Goal: Find specific page/section: Find specific page/section

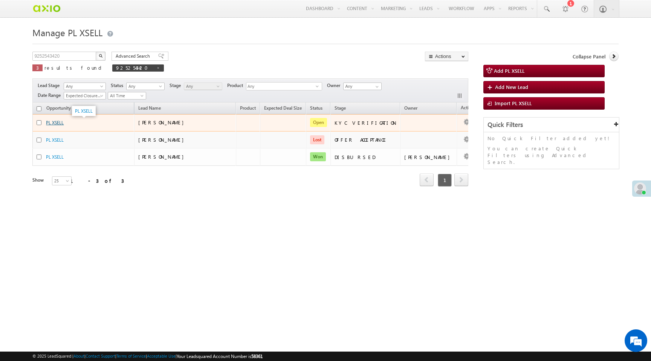
click at [59, 125] on link "PL XSELL" at bounding box center [55, 123] width 18 height 6
click at [327, 124] on span "Open" at bounding box center [318, 122] width 17 height 9
click at [57, 124] on link "PL XSELL" at bounding box center [55, 123] width 18 height 6
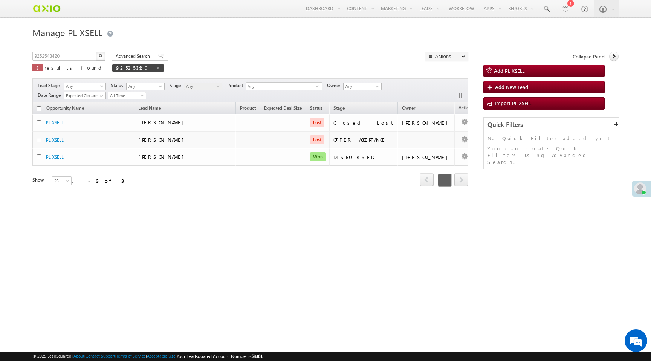
click at [100, 56] on img "button" at bounding box center [101, 56] width 4 height 4
